Goal: Task Accomplishment & Management: Use online tool/utility

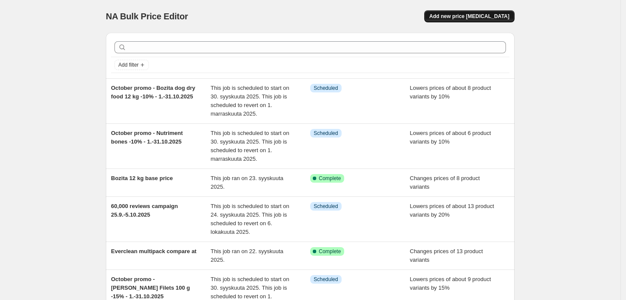
click at [491, 15] on span "Add new price [MEDICAL_DATA]" at bounding box center [469, 16] width 80 height 7
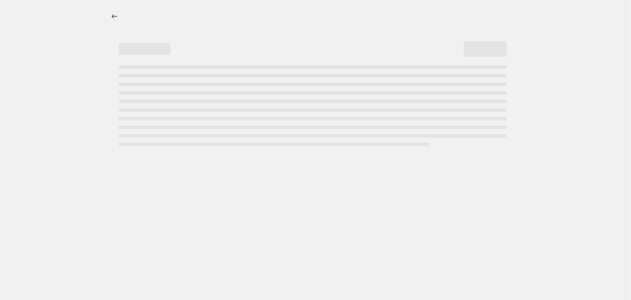
select select "percentage"
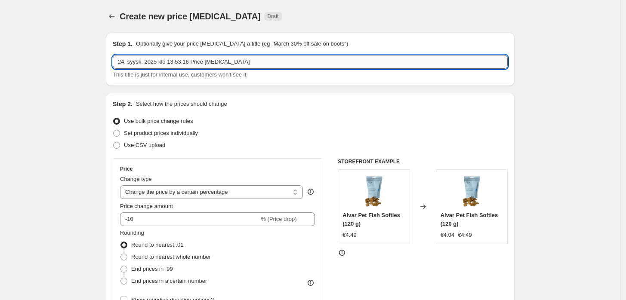
click at [234, 58] on input "24. syysk. 2025 klo 13.53.16 Price [MEDICAL_DATA]" at bounding box center [310, 62] width 395 height 14
paste input "October promo - Vadigran cat litters -15% - 1.-31.10.2025"
type input "October promo - Vadigran cat litters -15% - 1.-31.10.2025"
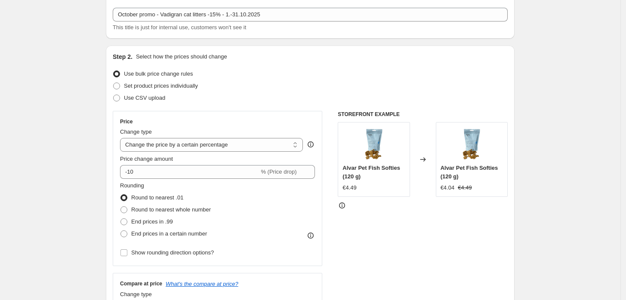
scroll to position [48, 0]
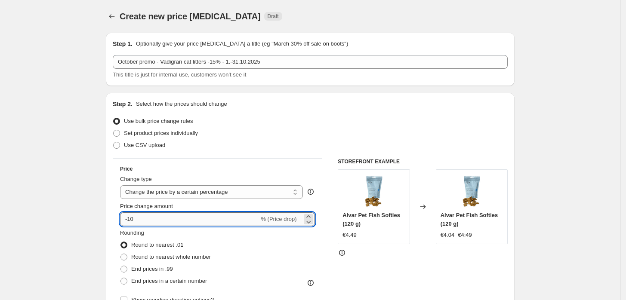
drag, startPoint x: 164, startPoint y: 215, endPoint x: 182, endPoint y: 221, distance: 18.8
click at [164, 215] on input "-10" at bounding box center [189, 219] width 139 height 14
type input "-15"
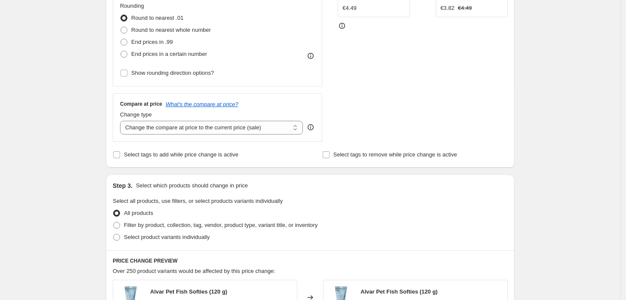
scroll to position [334, 0]
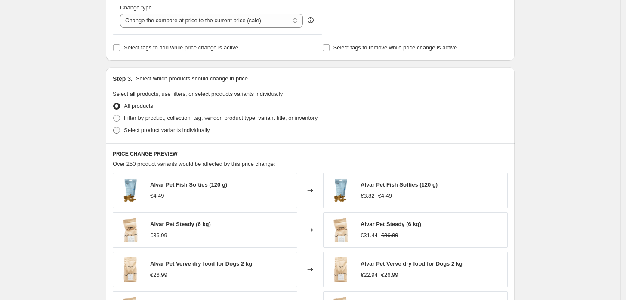
click at [161, 133] on span "Select product variants individually" at bounding box center [167, 130] width 86 height 6
click at [114, 127] on input "Select product variants individually" at bounding box center [113, 127] width 0 height 0
radio input "true"
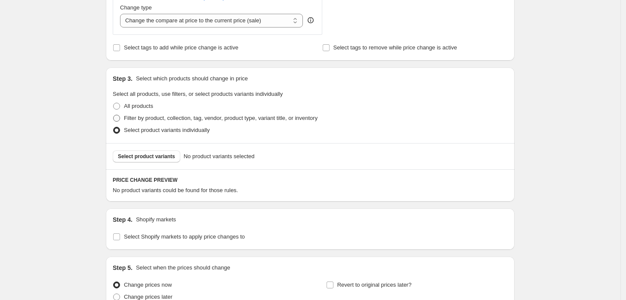
click at [186, 118] on span "Filter by product, collection, tag, vendor, product type, variant title, or inv…" at bounding box center [221, 118] width 194 height 6
click at [114, 115] on input "Filter by product, collection, tag, vendor, product type, variant title, or inv…" at bounding box center [113, 115] width 0 height 0
radio input "true"
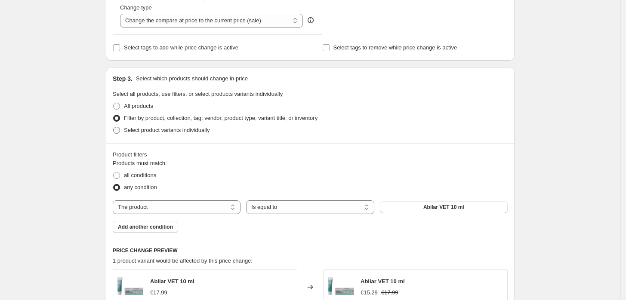
click at [182, 129] on span "Select product variants individually" at bounding box center [167, 130] width 86 height 6
click at [114, 127] on input "Select product variants individually" at bounding box center [113, 127] width 0 height 0
radio input "true"
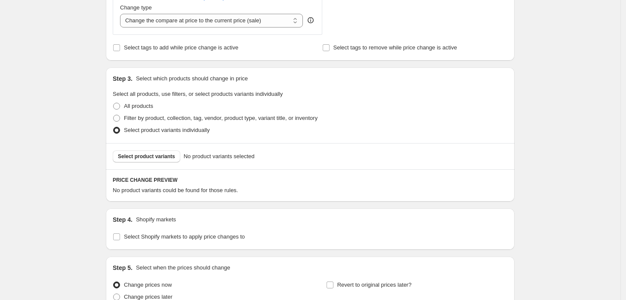
scroll to position [382, 0]
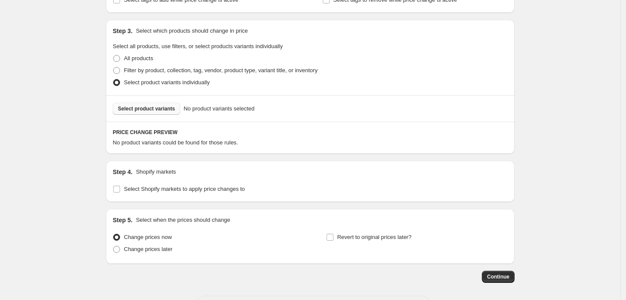
click at [155, 109] on span "Select product variants" at bounding box center [146, 108] width 57 height 7
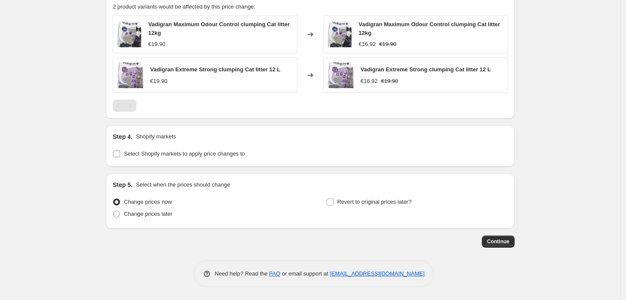
click at [226, 151] on span "Select Shopify markets to apply price changes to" at bounding box center [184, 154] width 121 height 6
click at [120, 151] on input "Select Shopify markets to apply price changes to" at bounding box center [116, 154] width 7 height 7
checkbox input "true"
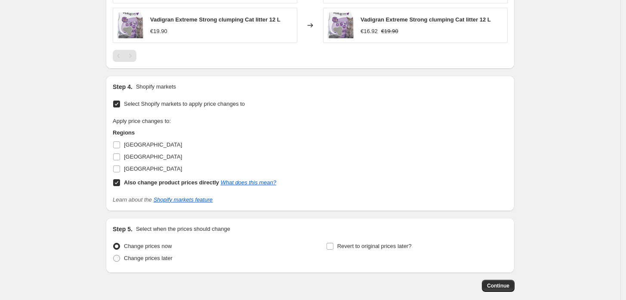
scroll to position [612, 0]
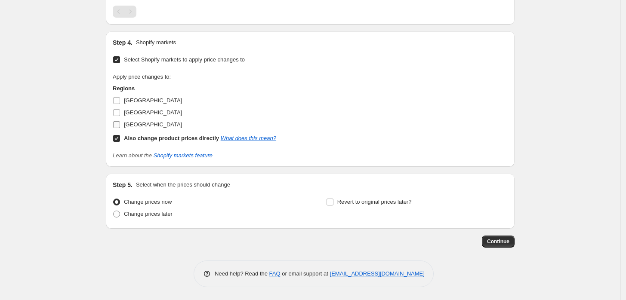
click at [138, 126] on span "[GEOGRAPHIC_DATA]" at bounding box center [153, 124] width 58 height 6
click at [120, 126] on input "[GEOGRAPHIC_DATA]" at bounding box center [116, 124] width 7 height 7
checkbox input "true"
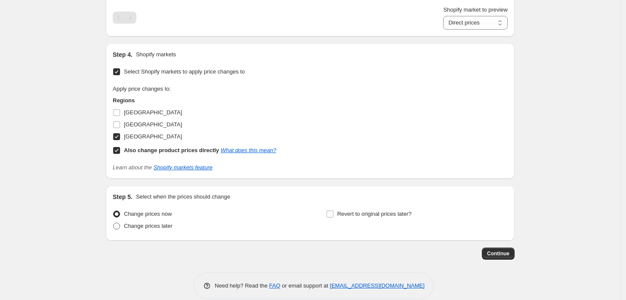
click at [160, 229] on span "Change prices later" at bounding box center [148, 226] width 49 height 6
click at [114, 223] on input "Change prices later" at bounding box center [113, 223] width 0 height 0
radio input "true"
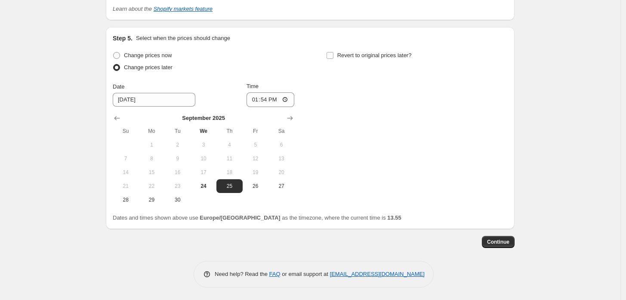
scroll to position [771, 0]
click at [181, 204] on button "30" at bounding box center [178, 200] width 26 height 14
type input "[DATE]"
click at [265, 97] on input "13:54" at bounding box center [270, 99] width 48 height 15
type input "23:59"
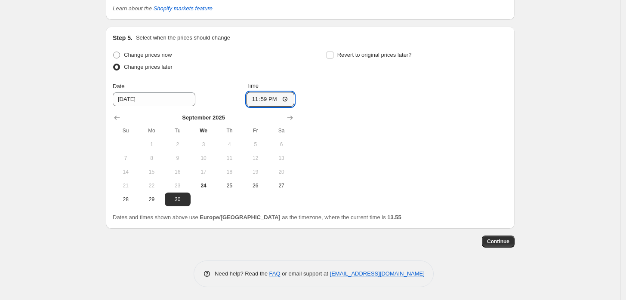
click at [348, 45] on div "Step 5. Select when the prices should change Change prices now Change prices la…" at bounding box center [310, 128] width 395 height 188
click at [347, 52] on span "Revert to original prices later?" at bounding box center [374, 55] width 74 height 6
click at [333, 52] on input "Revert to original prices later?" at bounding box center [329, 55] width 7 height 7
checkbox input "true"
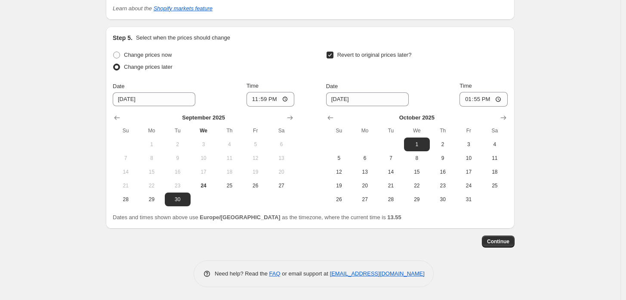
click at [498, 117] on div at bounding box center [416, 118] width 181 height 9
click at [507, 118] on icon "Show next month, November 2025" at bounding box center [503, 118] width 9 height 9
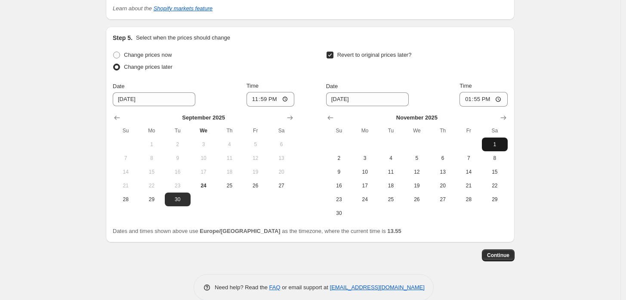
click at [497, 143] on span "1" at bounding box center [494, 144] width 19 height 7
type input "[DATE]"
click at [482, 102] on input "13:55" at bounding box center [483, 99] width 48 height 15
type input "10:00"
click at [509, 251] on button "Continue" at bounding box center [498, 255] width 33 height 12
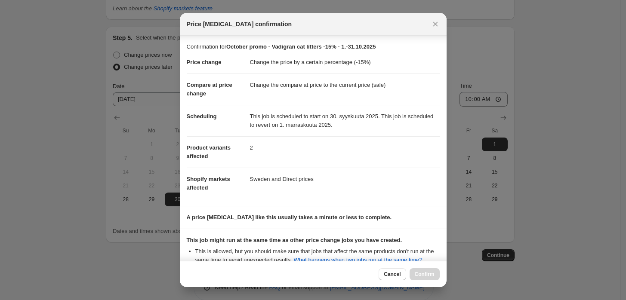
scroll to position [91, 0]
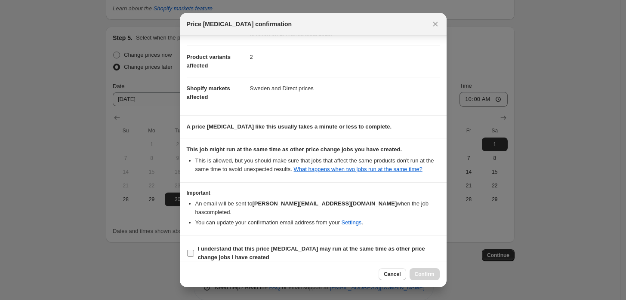
click at [231, 248] on b "I understand that this price [MEDICAL_DATA] may run at the same time as other p…" at bounding box center [311, 253] width 227 height 15
click at [194, 250] on input "I understand that this price [MEDICAL_DATA] may run at the same time as other p…" at bounding box center [190, 253] width 7 height 7
checkbox input "true"
click at [429, 277] on span "Confirm" at bounding box center [425, 274] width 20 height 7
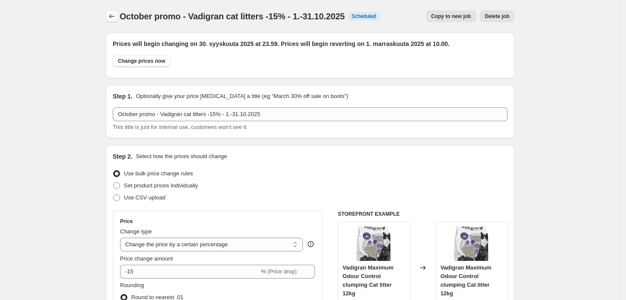
click at [114, 18] on icon "Price change jobs" at bounding box center [112, 16] width 6 height 4
